Goal: Entertainment & Leisure: Browse casually

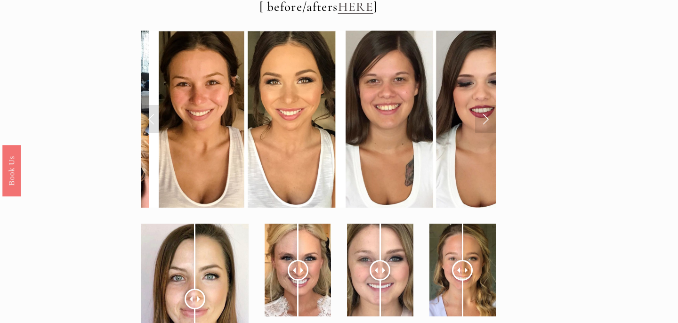
scroll to position [3311, 0]
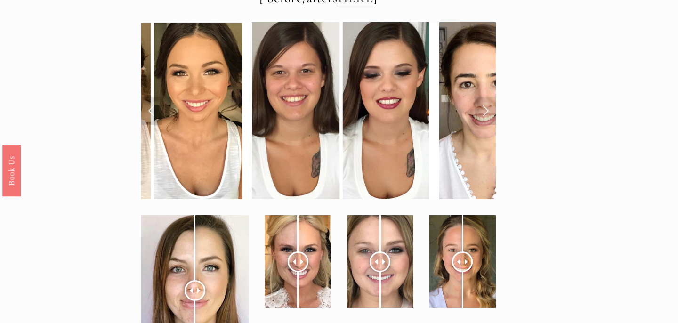
click at [494, 97] on link "Next Slide" at bounding box center [485, 111] width 21 height 28
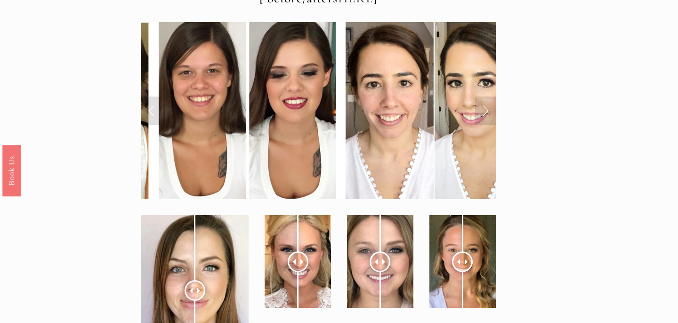
click at [490, 97] on link "Next Slide" at bounding box center [485, 111] width 21 height 28
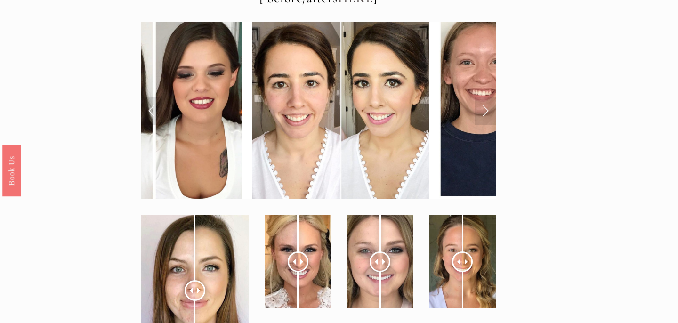
click at [490, 97] on link "Next Slide" at bounding box center [485, 111] width 21 height 28
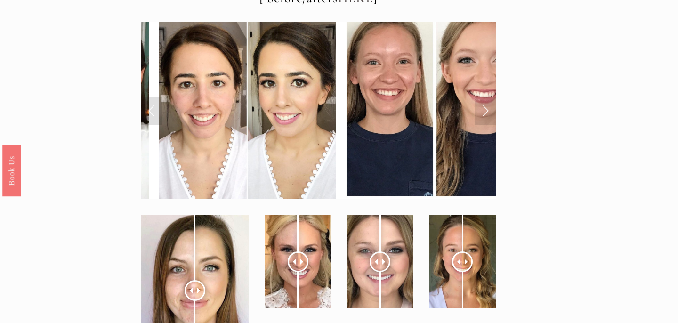
click at [490, 97] on link "Next Slide" at bounding box center [485, 111] width 21 height 28
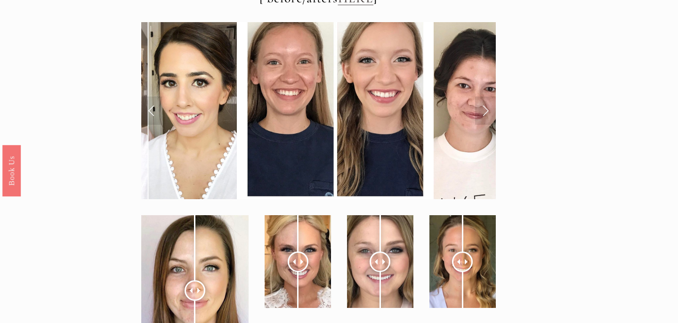
click at [490, 97] on link "Next Slide" at bounding box center [485, 111] width 21 height 28
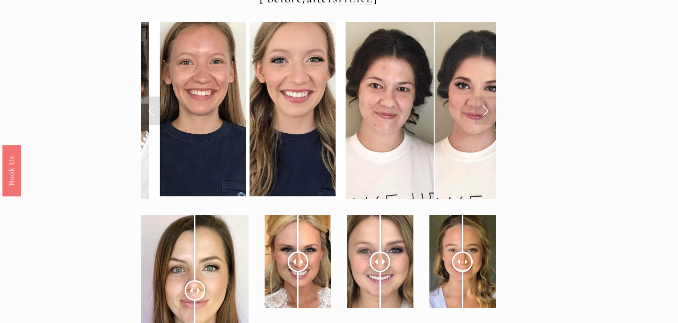
click at [490, 97] on link "Next Slide" at bounding box center [485, 111] width 21 height 28
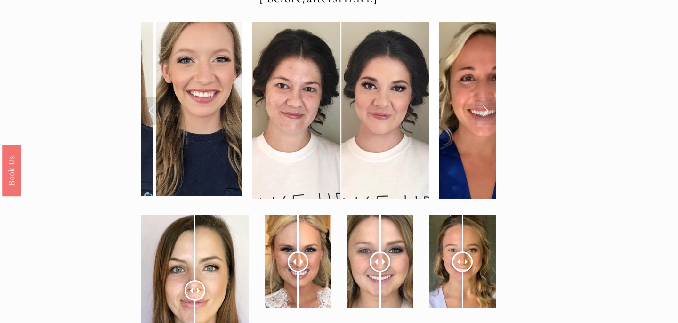
click at [490, 97] on link "Next Slide" at bounding box center [485, 111] width 21 height 28
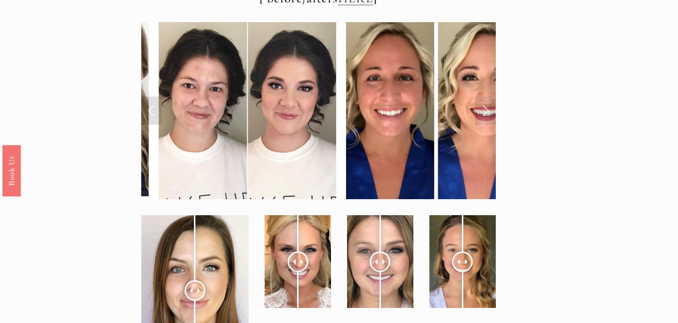
click at [490, 97] on link "Next Slide" at bounding box center [485, 111] width 21 height 28
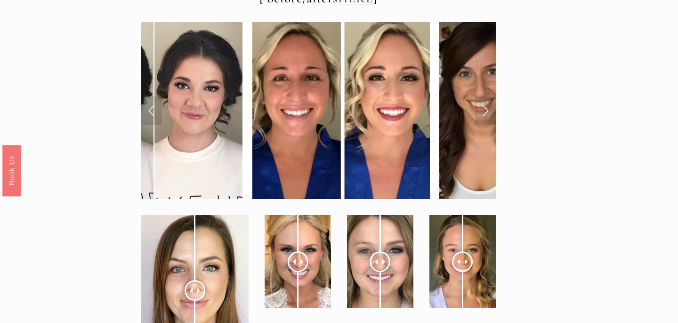
click at [490, 97] on link "Next Slide" at bounding box center [485, 111] width 21 height 28
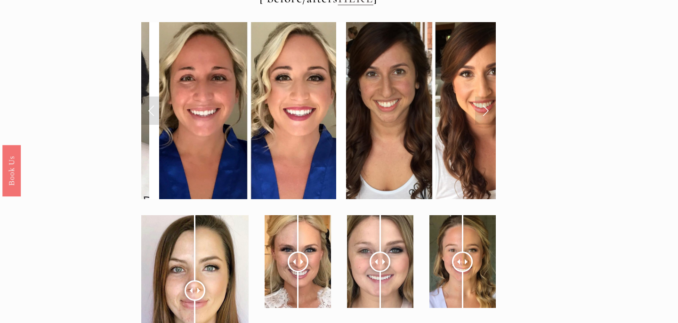
click at [490, 97] on link "Next Slide" at bounding box center [485, 111] width 21 height 28
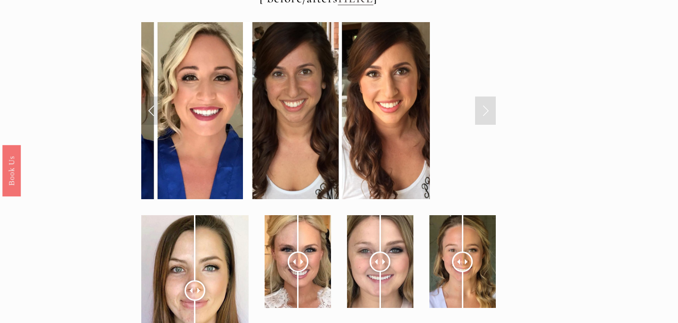
click at [490, 97] on link "Next Slide" at bounding box center [485, 111] width 21 height 28
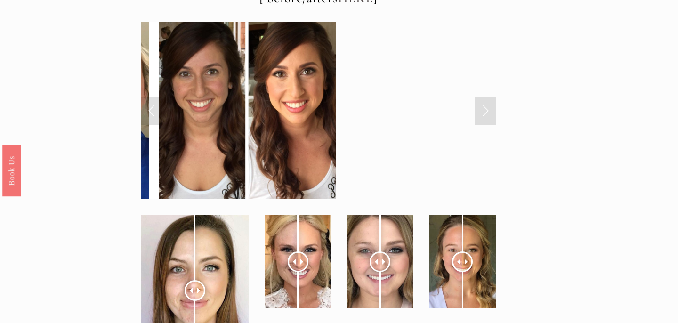
click at [490, 97] on link "Next Slide" at bounding box center [485, 111] width 21 height 28
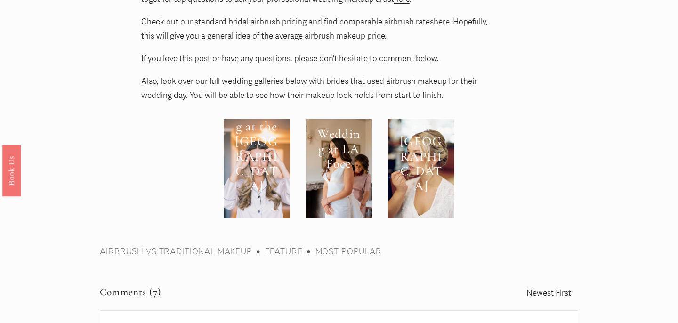
scroll to position [3820, 0]
